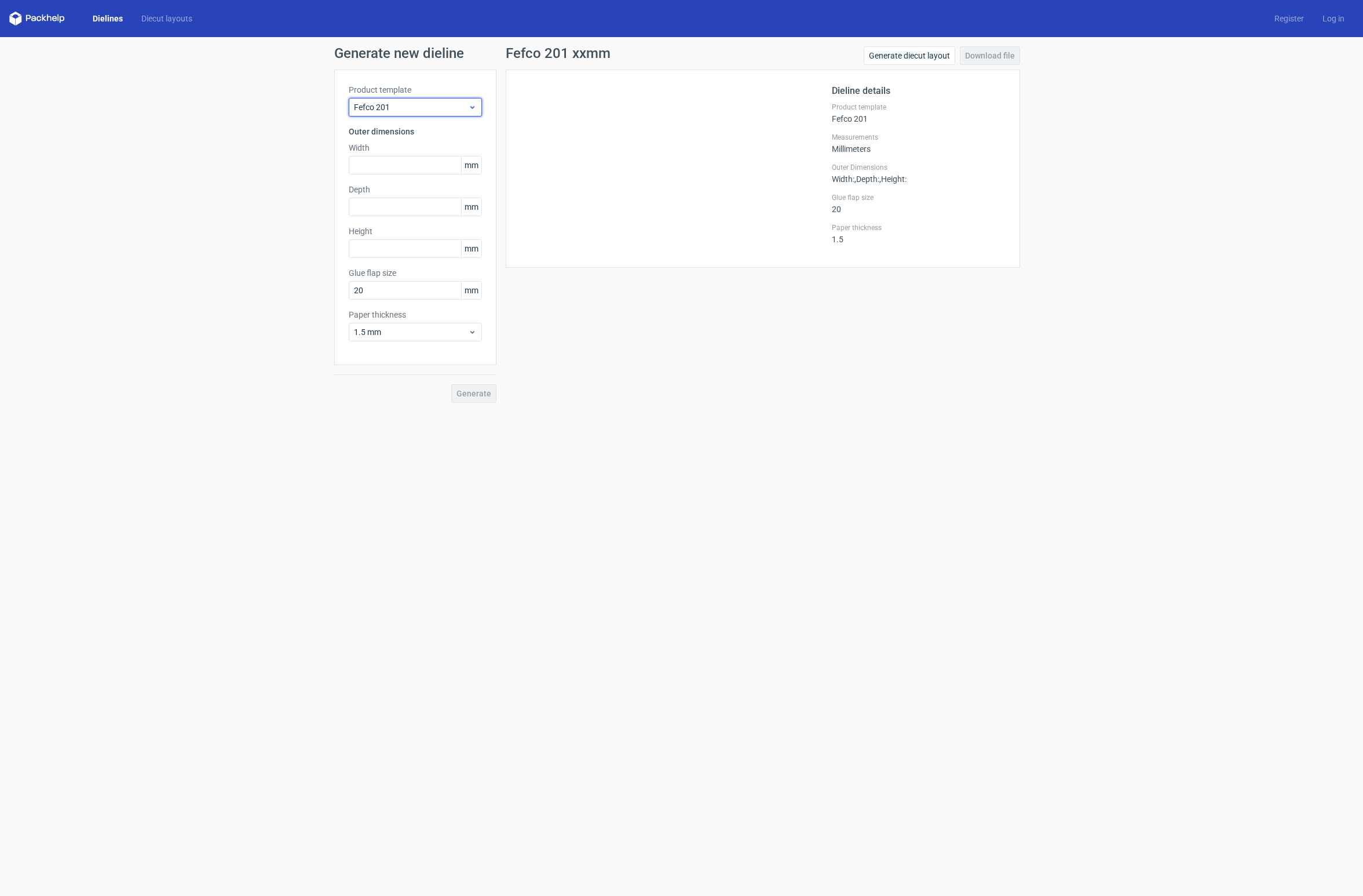
click at [469, 100] on div "Fefco 201" at bounding box center [415, 107] width 133 height 19
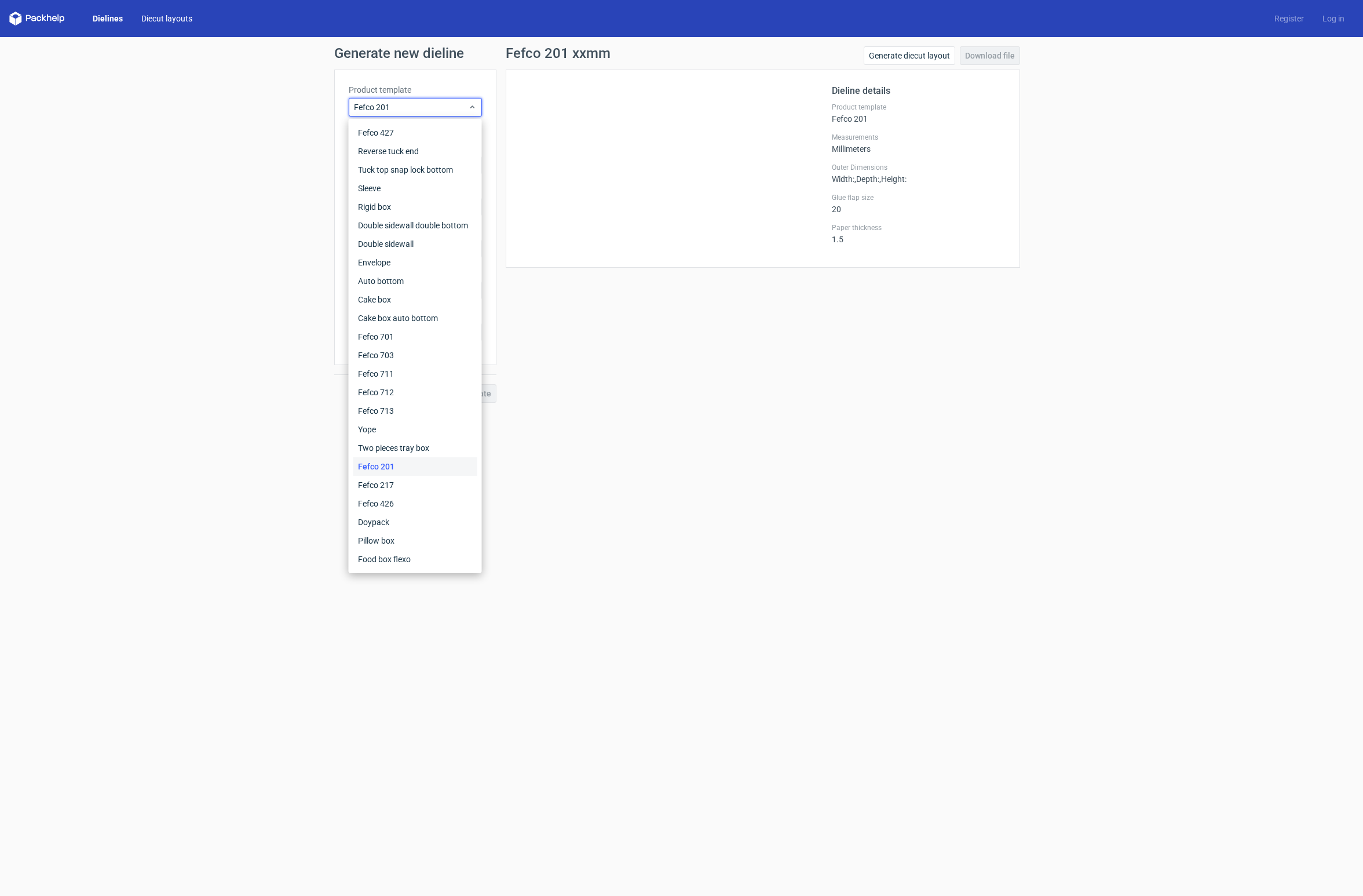
click at [183, 20] on link "Diecut layouts" at bounding box center [167, 19] width 70 height 11
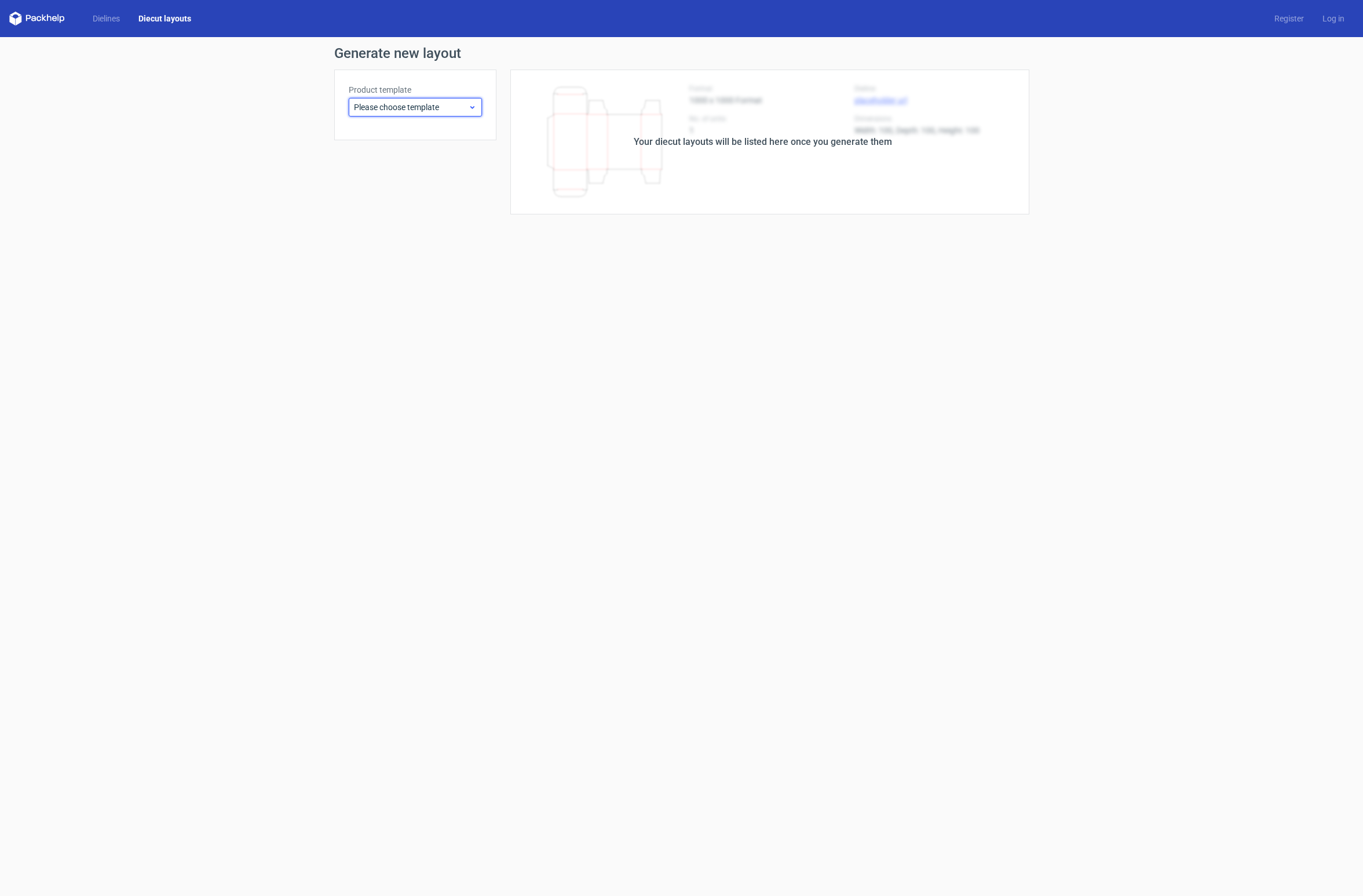
click at [383, 108] on span "Please choose template" at bounding box center [411, 107] width 114 height 11
click at [443, 210] on div "Rigid box" at bounding box center [415, 207] width 124 height 19
click at [424, 103] on span "Rigid box" at bounding box center [411, 107] width 114 height 11
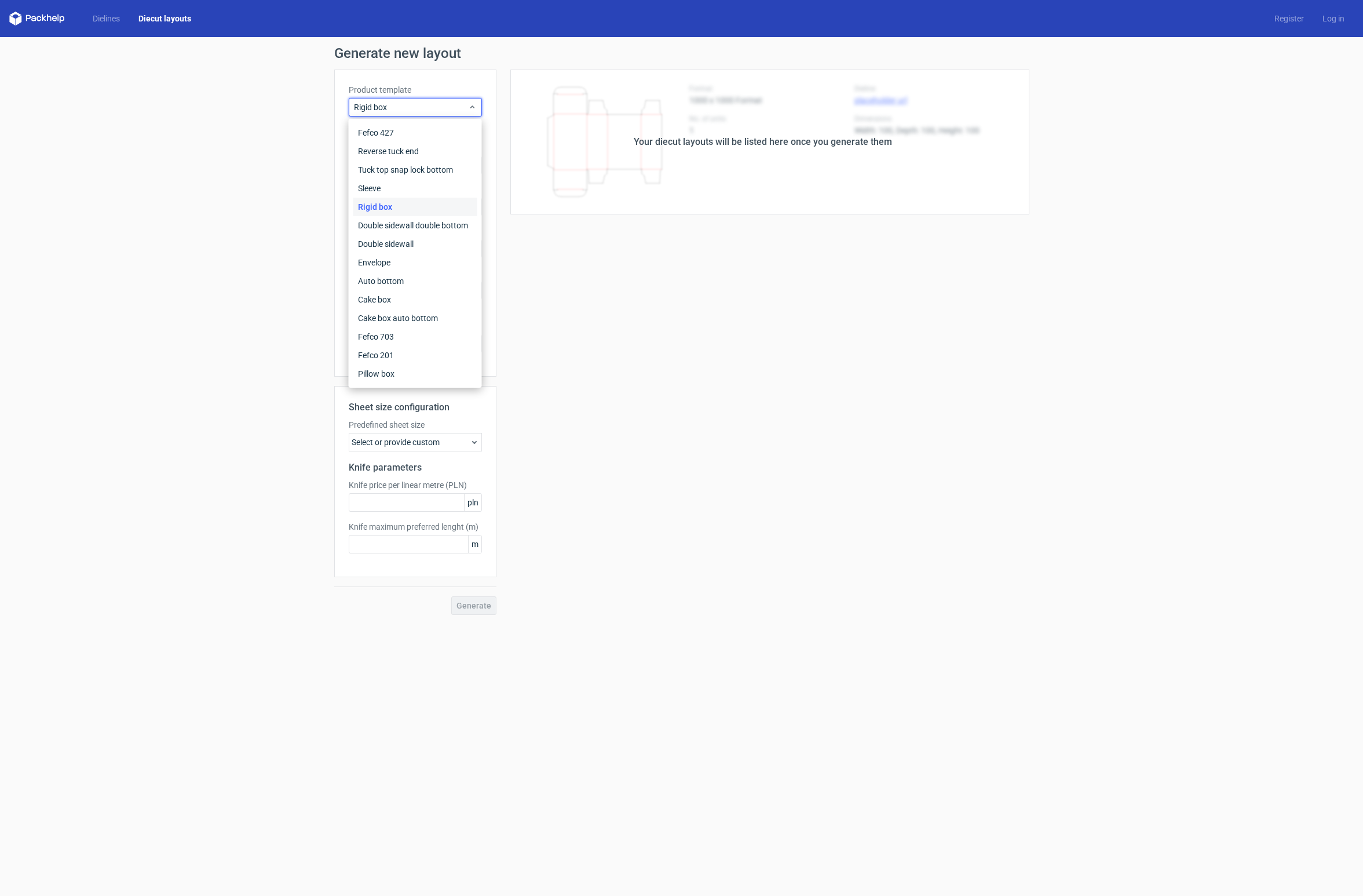
click at [541, 307] on div "Your diecut layouts will be listed here once you generate them Height Depth Wid…" at bounding box center [764, 342] width 533 height 545
